Goal: Task Accomplishment & Management: Complete application form

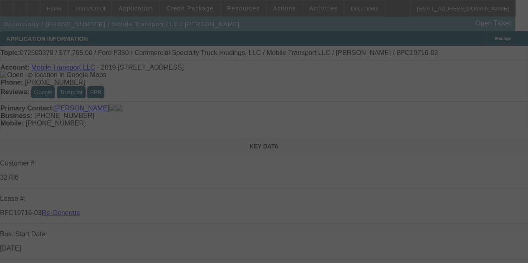
select select "4"
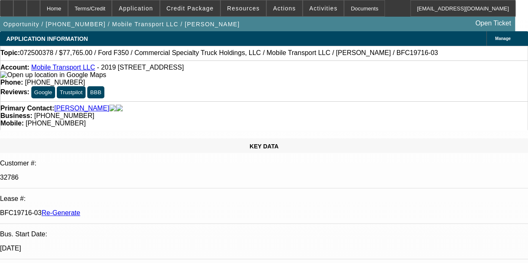
select select "0"
select select "2"
select select "0"
select select "6"
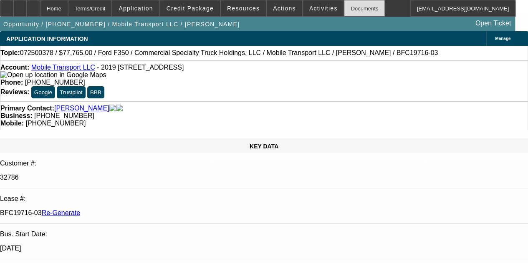
click at [344, 10] on div "Documents" at bounding box center [364, 8] width 41 height 17
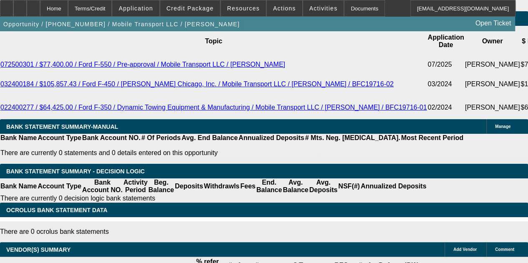
scroll to position [1561, 0]
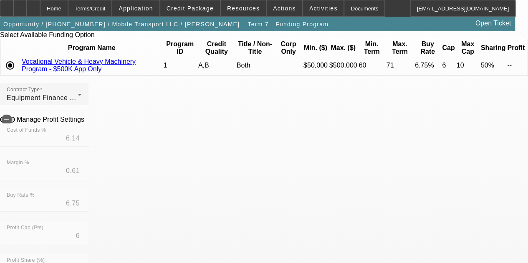
scroll to position [73, 0]
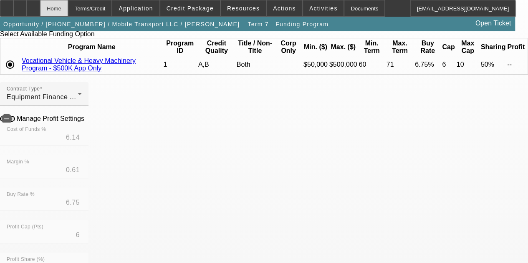
click at [68, 8] on div "Home" at bounding box center [54, 8] width 28 height 17
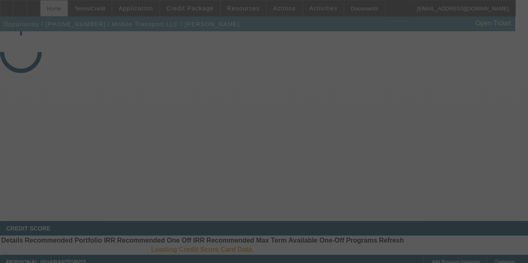
select select "4"
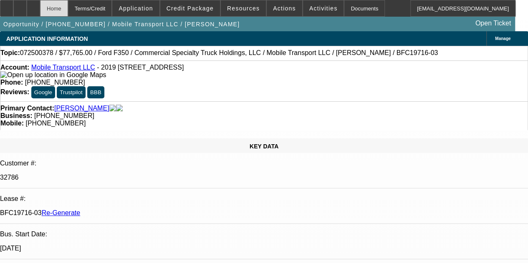
select select "0"
select select "2"
select select "0"
select select "6"
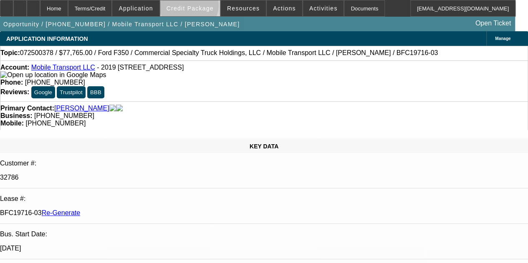
click at [200, 7] on span "Credit Package" at bounding box center [189, 8] width 47 height 7
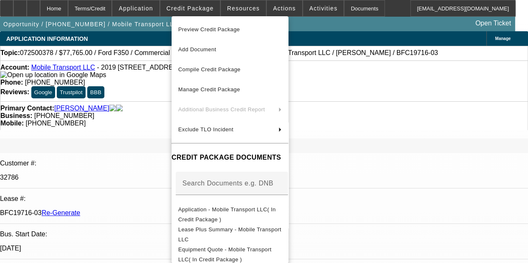
click at [243, 12] on div at bounding box center [264, 131] width 528 height 263
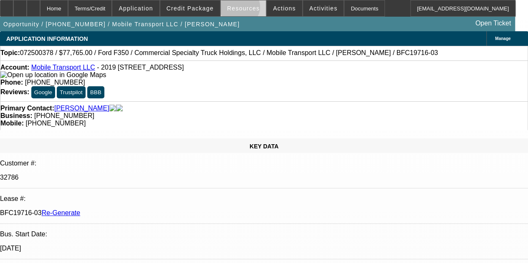
click at [241, 9] on span "Resources" at bounding box center [243, 8] width 33 height 7
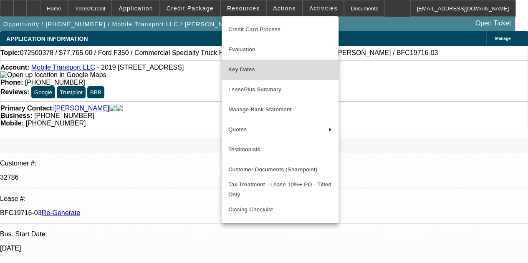
click at [239, 66] on span "Key Dates" at bounding box center [279, 70] width 103 height 10
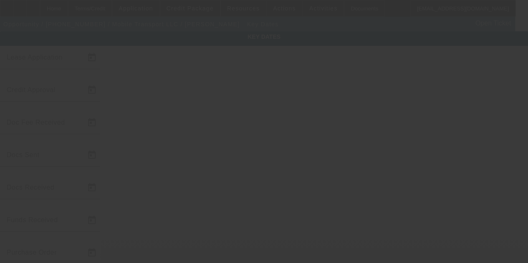
type input "7/16/2025"
type input "8/26/2025"
type input "8/28/2025"
type input "8/27/2025"
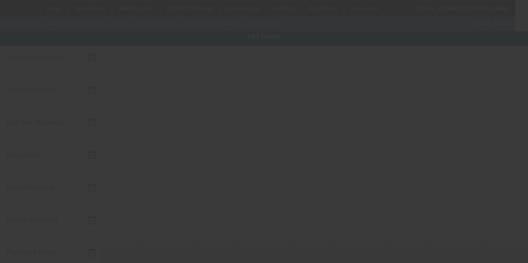
type input "8/28/2025"
type input "9/5/2025"
type input "10/1/2025"
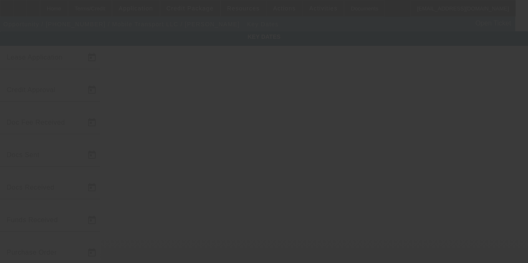
type input "11/1/2025"
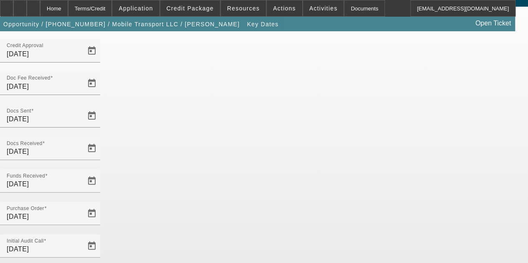
scroll to position [54, 0]
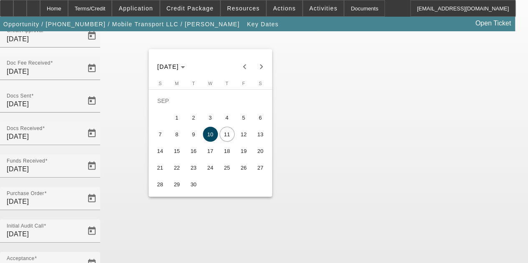
click at [177, 151] on span "15" at bounding box center [176, 151] width 15 height 15
type input "9/15/2025"
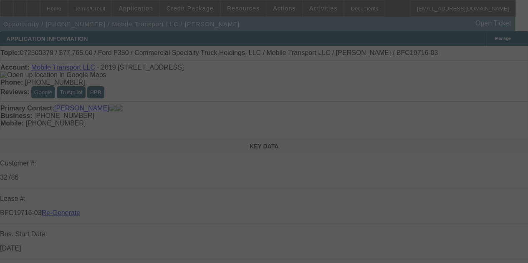
select select "4"
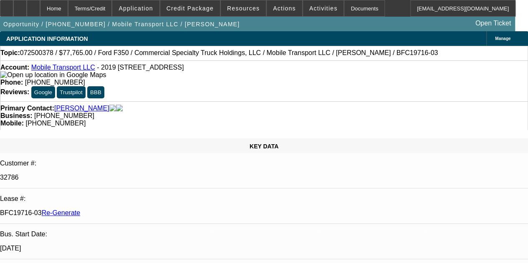
select select "0"
select select "2"
select select "0"
select select "6"
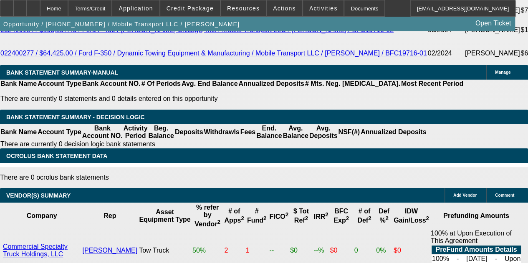
scroll to position [1615, 0]
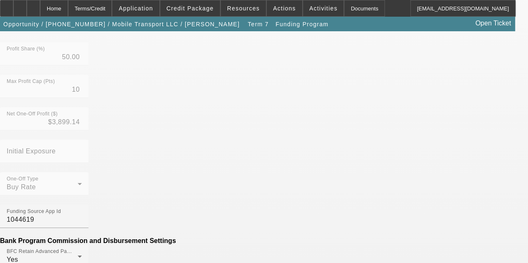
scroll to position [283, 0]
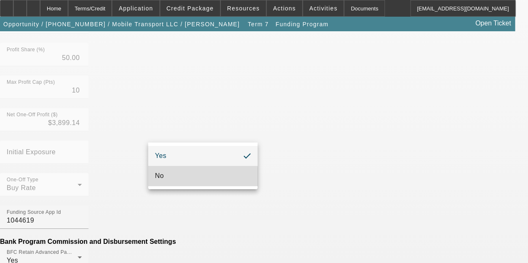
click at [164, 176] on mat-option "No" at bounding box center [202, 176] width 109 height 20
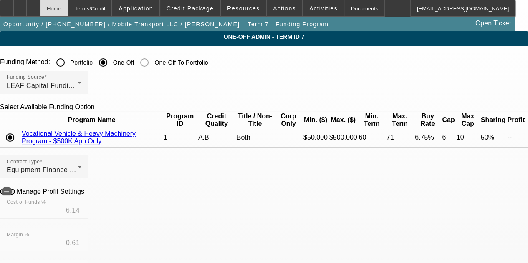
click at [68, 7] on div "Home" at bounding box center [54, 8] width 28 height 17
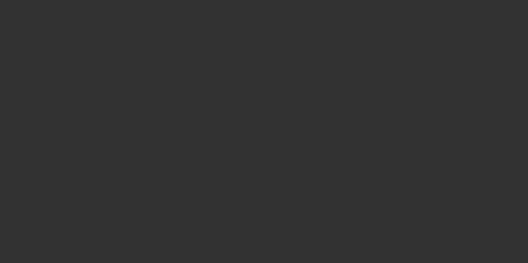
select select "4"
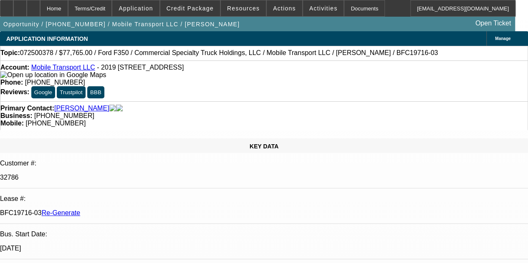
select select "0"
select select "2"
select select "0"
select select "6"
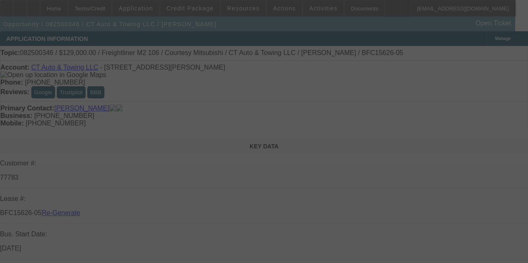
select select "4"
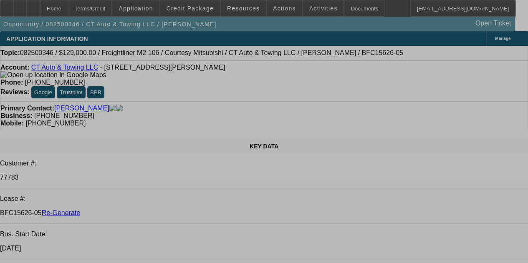
select select "0"
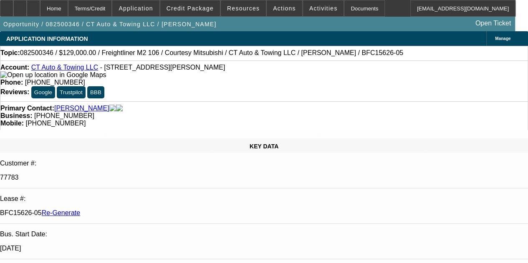
select select "0"
select select "3"
select select "0"
select select "6"
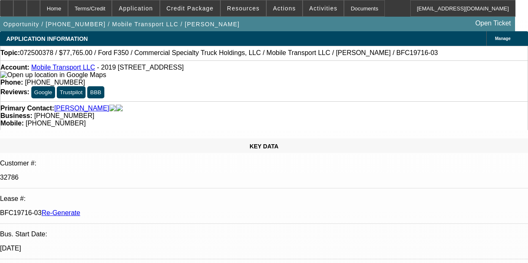
select select "4"
select select "0"
select select "2"
select select "0"
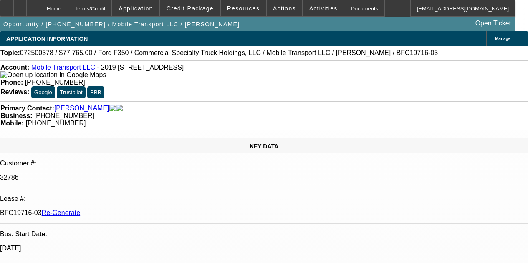
select select "6"
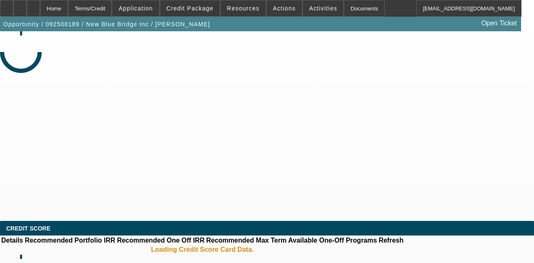
select select "3"
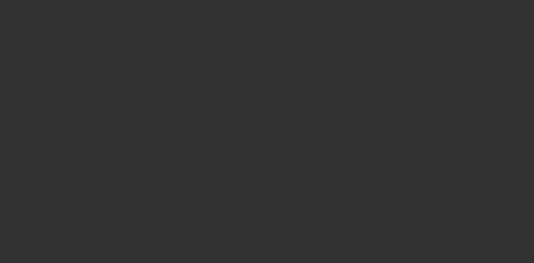
select select "0"
select select "2"
select select "0.1"
select select "4"
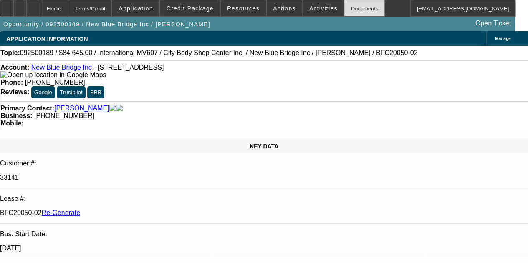
click at [347, 5] on div "Documents" at bounding box center [364, 8] width 41 height 17
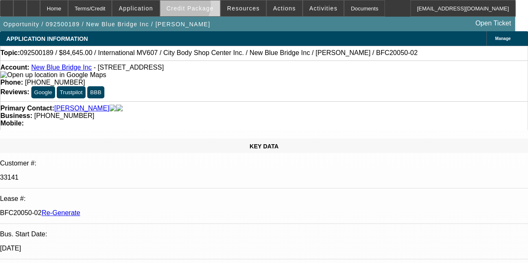
click at [194, 7] on span "Credit Package" at bounding box center [189, 8] width 47 height 7
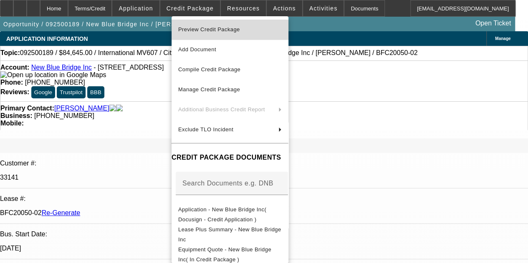
click at [201, 33] on span "Preview Credit Package" at bounding box center [229, 30] width 103 height 10
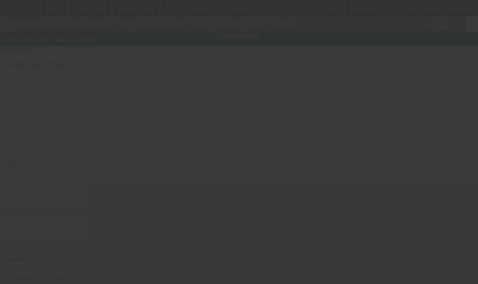
type input "[US_VEHICLE_IDENTIFICATION_NUMBER]"
type input "International"
type input "MV607"
radio input "true"
type textarea "Septic Pumper Truck"
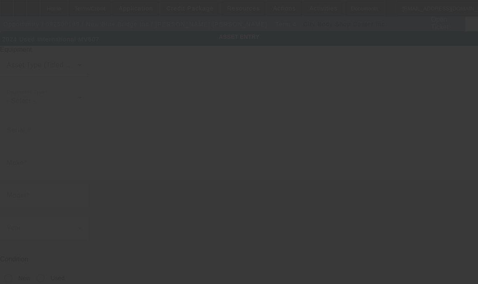
type input "119 Grant Ave"
type input "Brooklyn"
type input "11208"
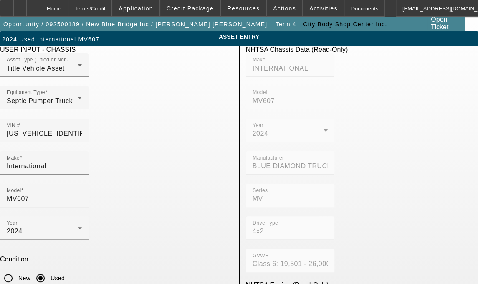
scroll to position [36, 0]
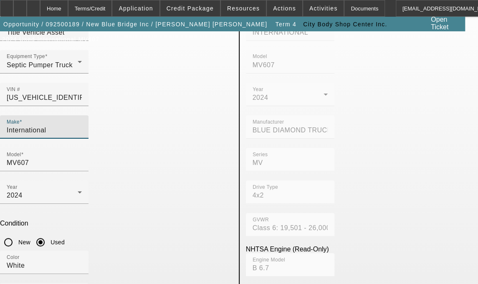
click at [82, 125] on input "International" at bounding box center [44, 130] width 75 height 10
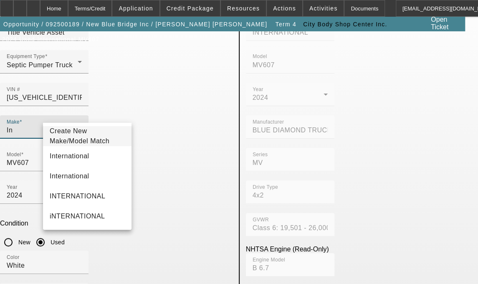
type input "I"
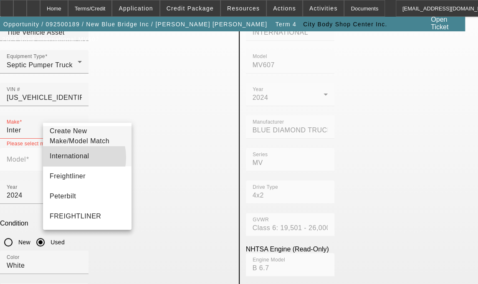
click at [67, 159] on span "International" at bounding box center [70, 155] width 40 height 7
type input "International"
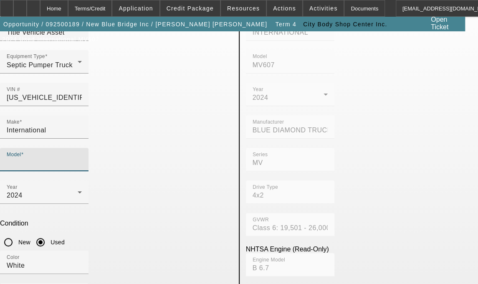
click at [82, 158] on input "Model" at bounding box center [44, 163] width 75 height 10
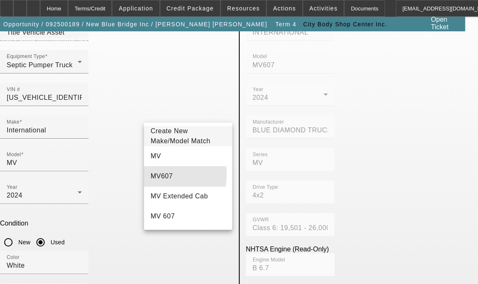
click at [158, 179] on span "MV607" at bounding box center [162, 175] width 22 height 7
type input "MV607"
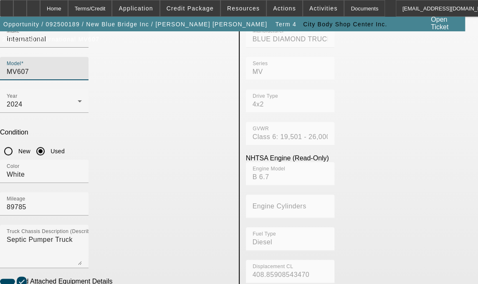
scroll to position [123, 0]
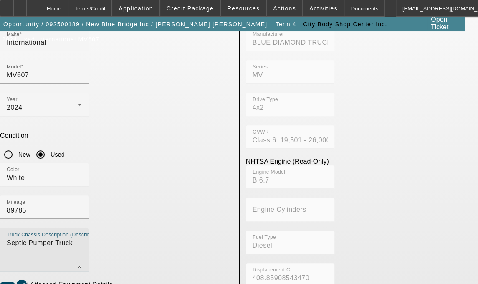
drag, startPoint x: 107, startPoint y: 129, endPoint x: 33, endPoint y: 132, distance: 73.5
click at [33, 132] on app-asset-collateral-manage "ASSET ENTRY Delete asset USER INPUT - CHASSIS Asset Type (Titled or Non-Titled)…" at bounding box center [239, 232] width 478 height 649
type textarea "with 2,000 Gallon Tank includes all accessories, attachments and options"
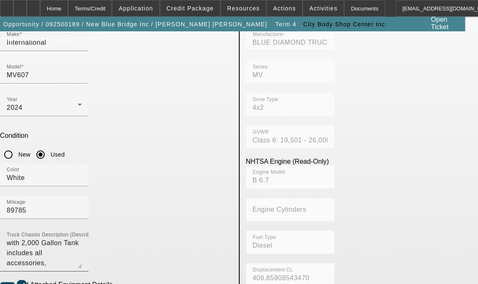
click at [63, 281] on label "Add Attached Equipment Details" at bounding box center [63, 285] width 97 height 8
click at [15, 282] on button "Add Attached Equipment Details" at bounding box center [7, 285] width 15 height 6
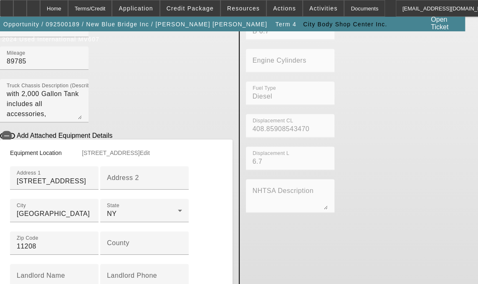
scroll to position [287, 0]
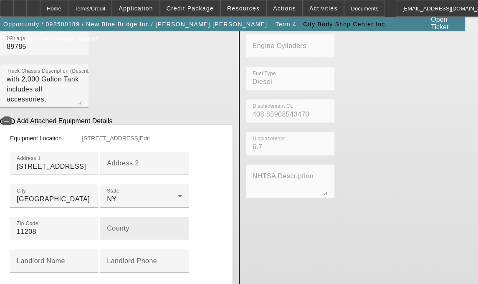
click at [107, 227] on mat-label "County" at bounding box center [118, 227] width 23 height 7
click at [107, 227] on input "County" at bounding box center [144, 232] width 75 height 10
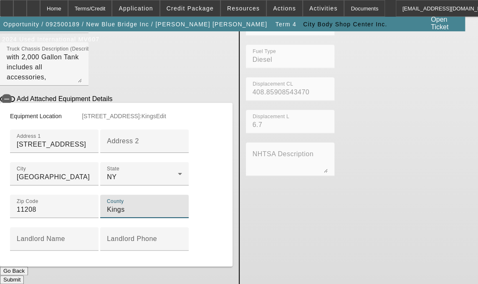
scroll to position [363, 0]
type input "Kings"
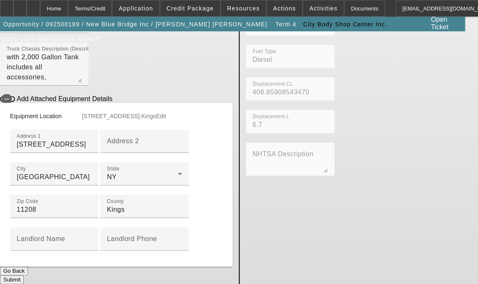
click at [24, 275] on button "Submit" at bounding box center [12, 279] width 24 height 9
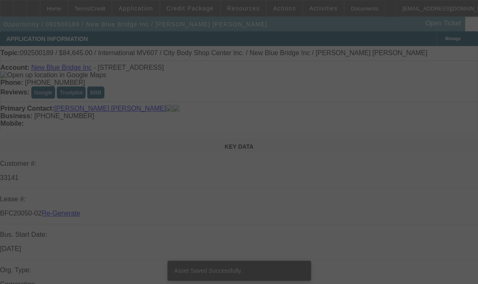
select select "3"
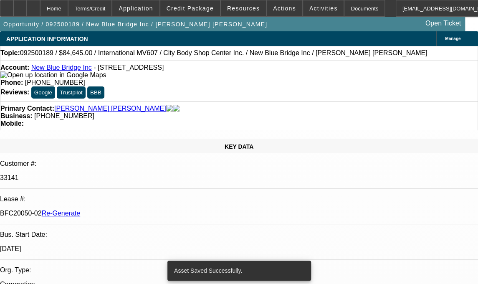
select select "0"
select select "2"
select select "0.1"
select select "4"
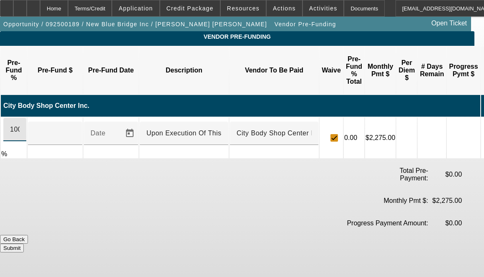
click at [20, 125] on input "100" at bounding box center [15, 130] width 10 height 10
type input "$90,000.00"
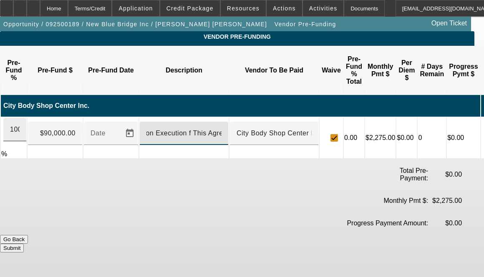
scroll to position [0, 5]
type input "Upon Execution of This Agreement"
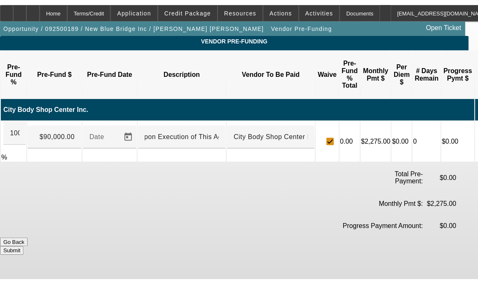
scroll to position [0, 0]
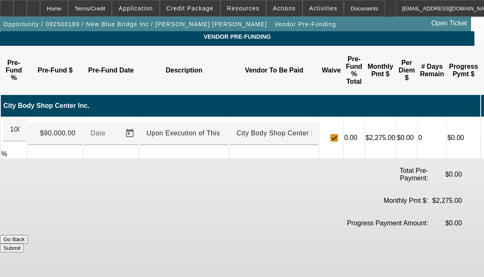
click at [24, 244] on button "Submit" at bounding box center [12, 248] width 24 height 9
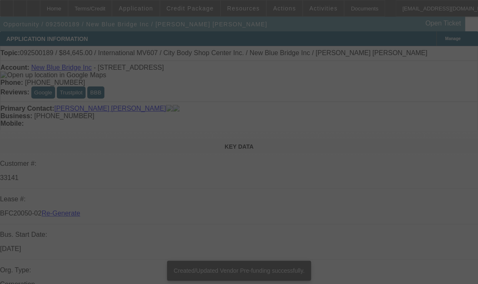
select select "3"
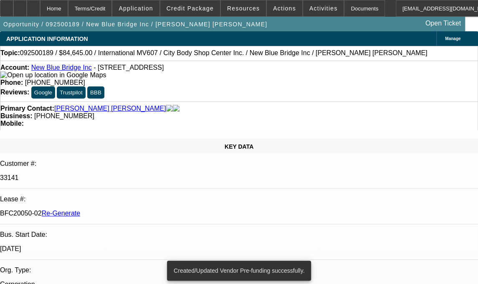
select select "0"
select select "2"
select select "0.1"
select select "4"
